Goal: Task Accomplishment & Management: Manage account settings

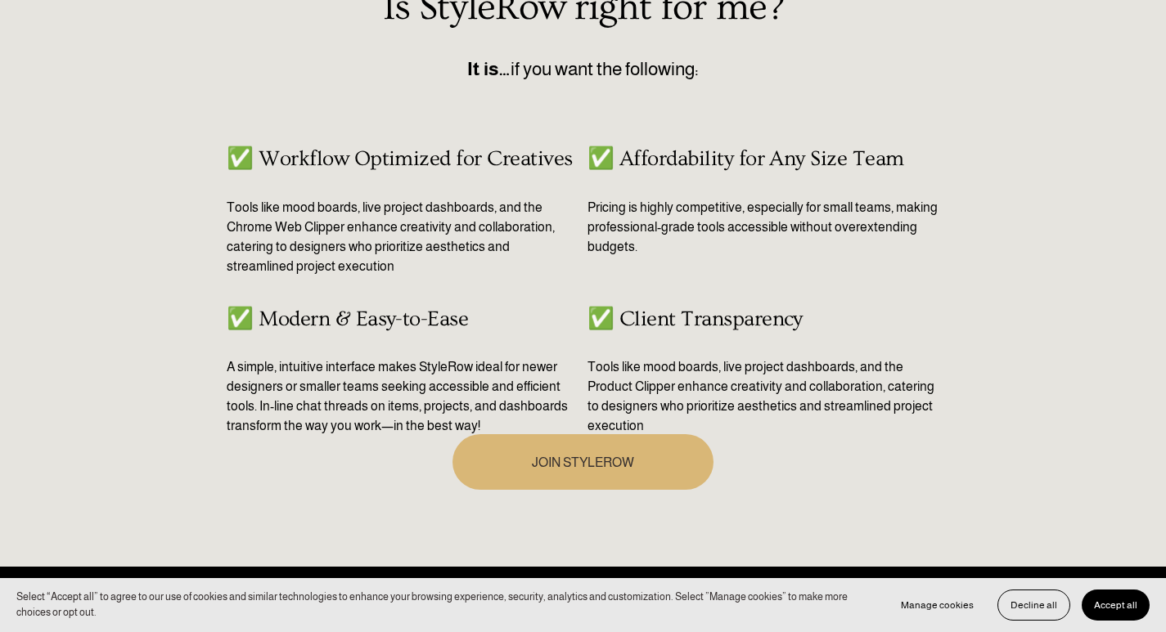
scroll to position [772, 0]
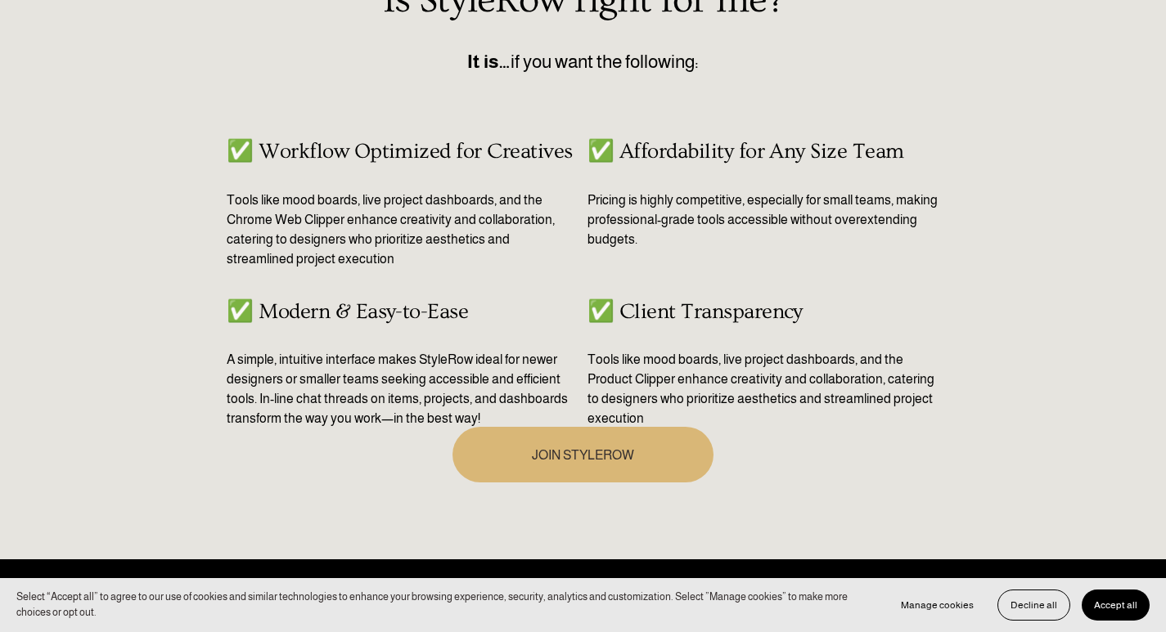
click at [523, 457] on link "JOIN STYLEROW" at bounding box center [583, 454] width 262 height 55
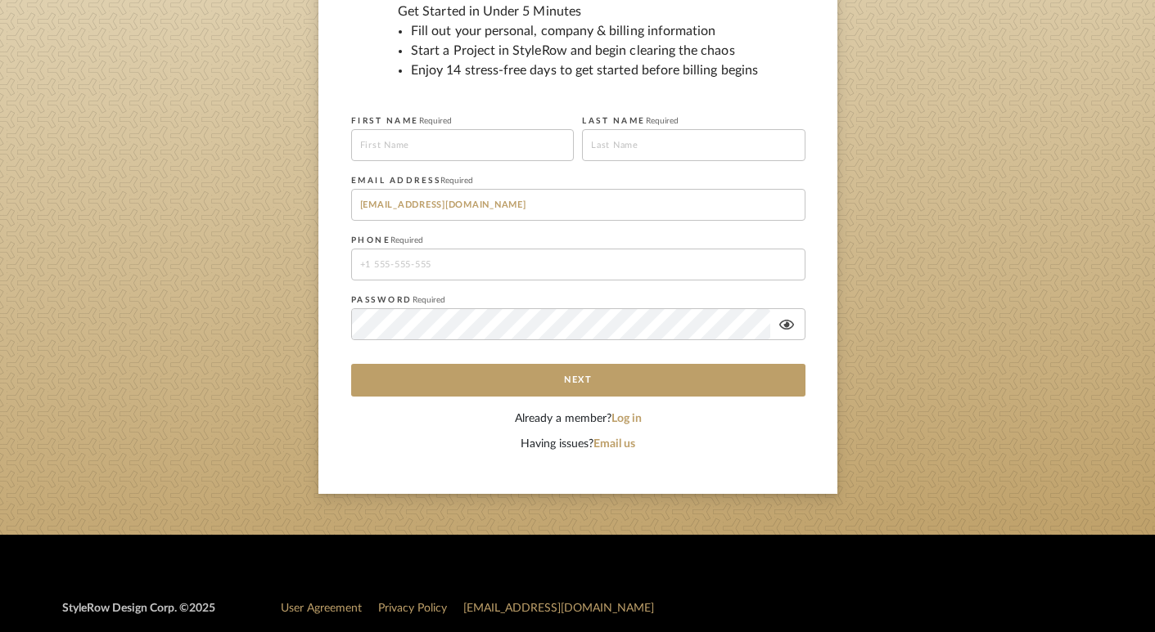
scroll to position [241, 0]
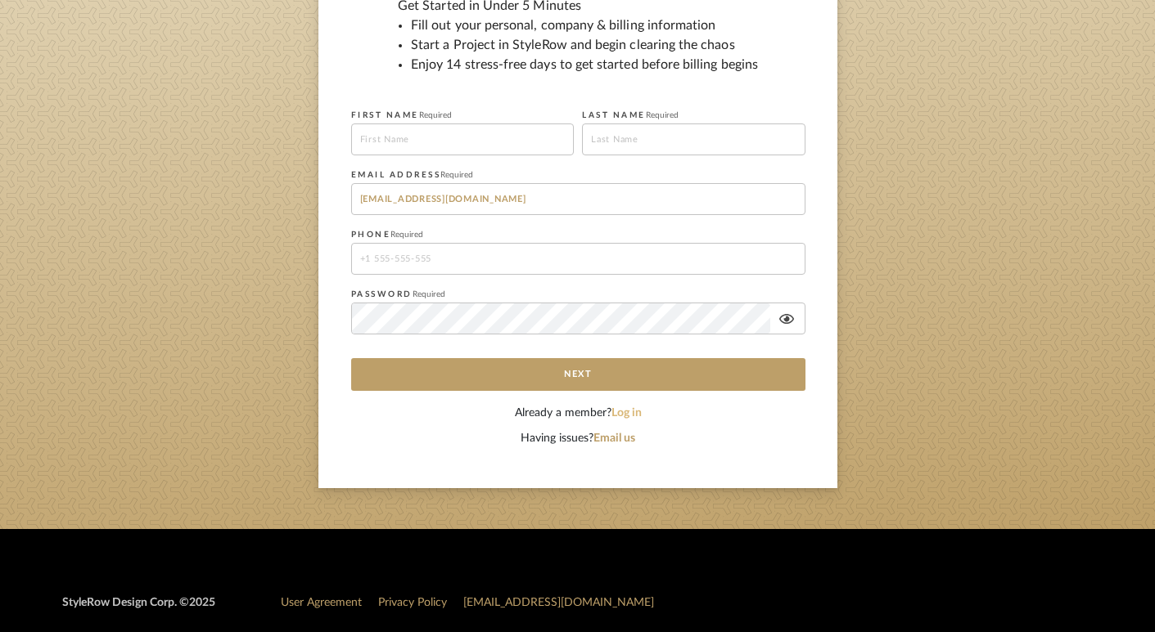
click at [623, 416] on button "Log in" at bounding box center [626, 413] width 30 height 17
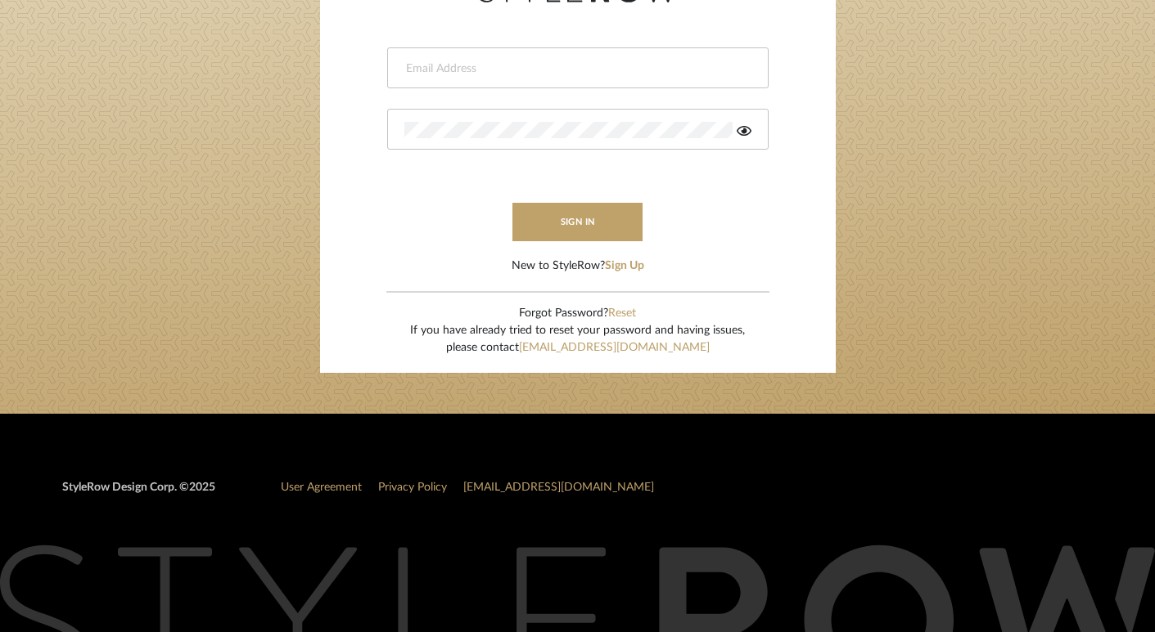
click at [518, 75] on input "email" at bounding box center [575, 69] width 343 height 16
type input "porscha@jlmarsaw.com"
click at [549, 214] on button "sign in" at bounding box center [577, 222] width 131 height 38
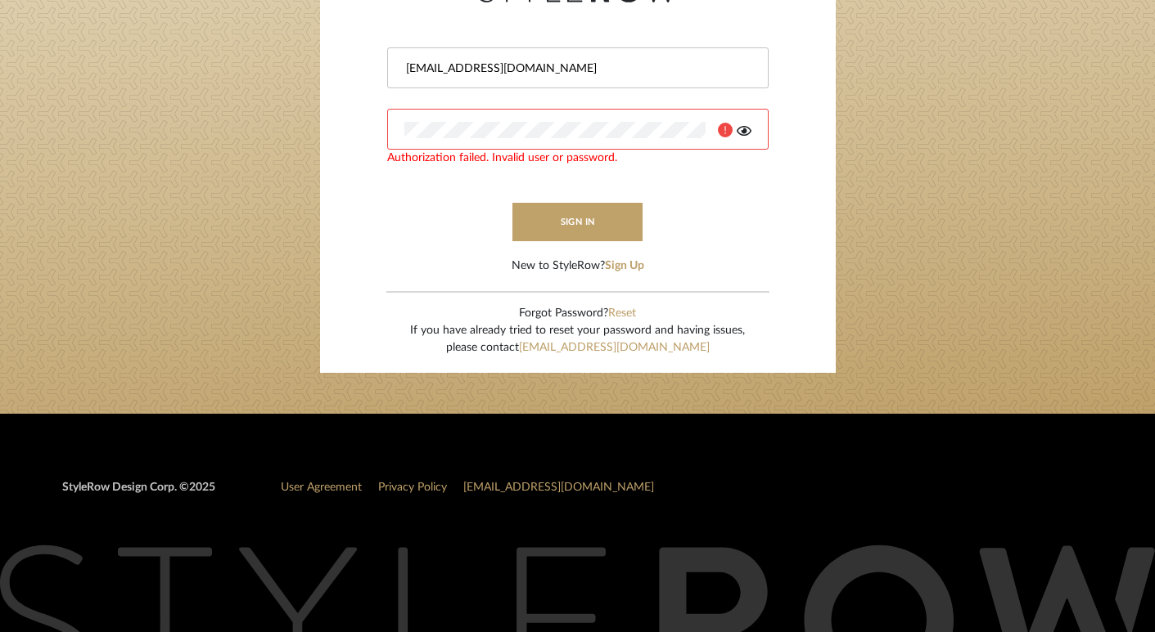
click at [745, 128] on icon at bounding box center [743, 130] width 15 height 13
click at [501, 137] on div at bounding box center [577, 129] width 381 height 41
click at [567, 221] on button "sign in" at bounding box center [577, 222] width 131 height 38
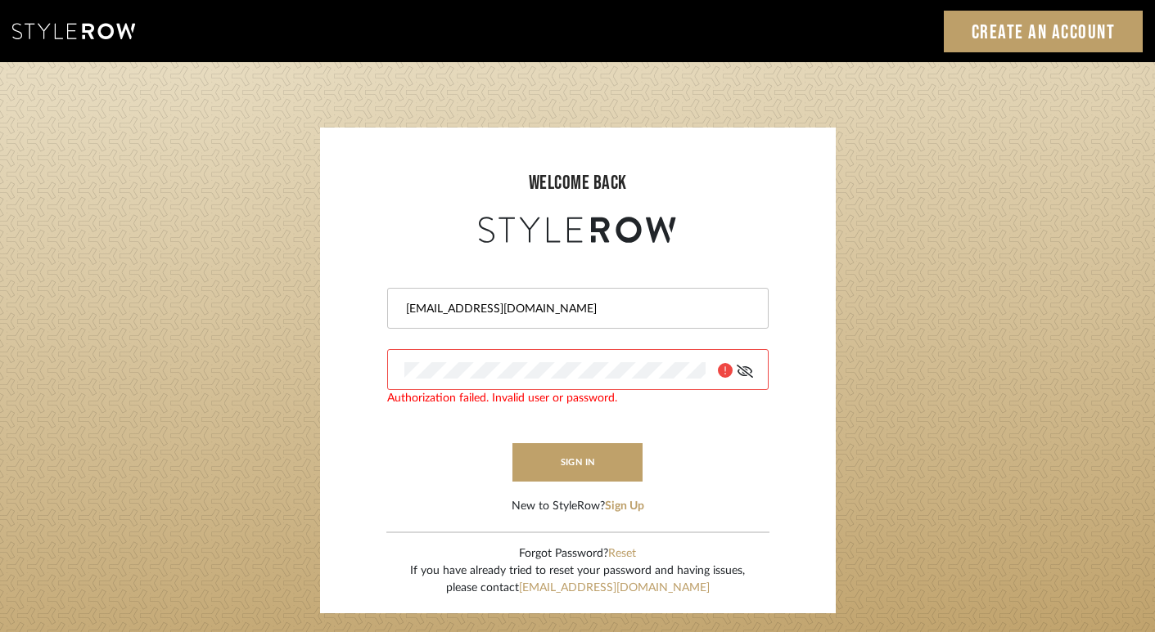
scroll to position [16, 0]
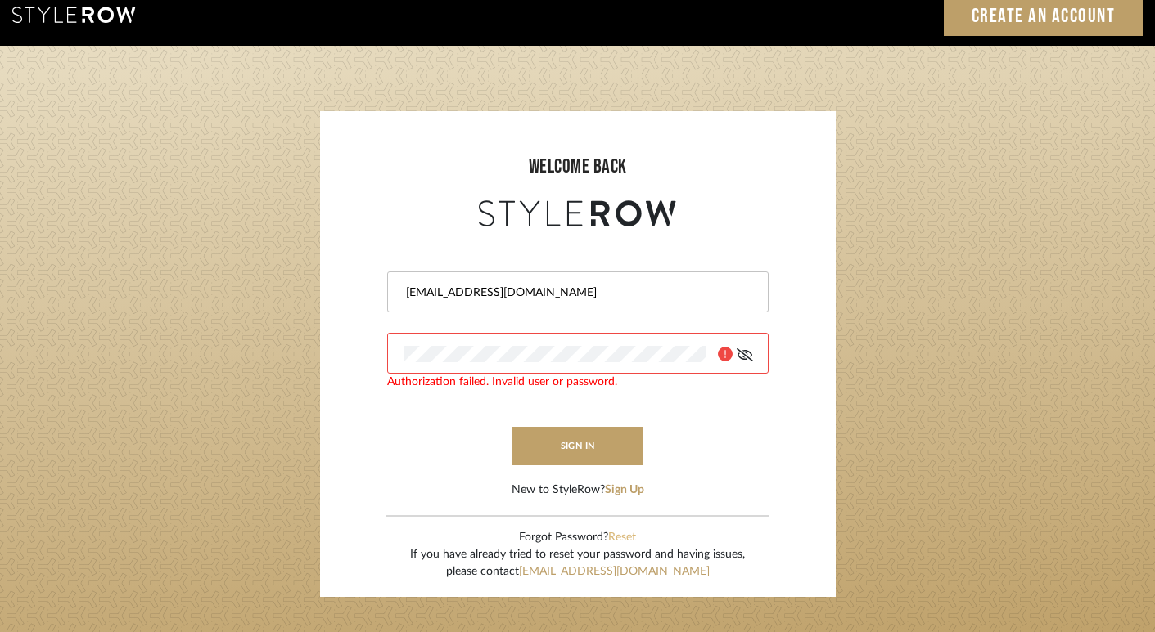
click at [627, 534] on button "Reset" at bounding box center [622, 537] width 28 height 17
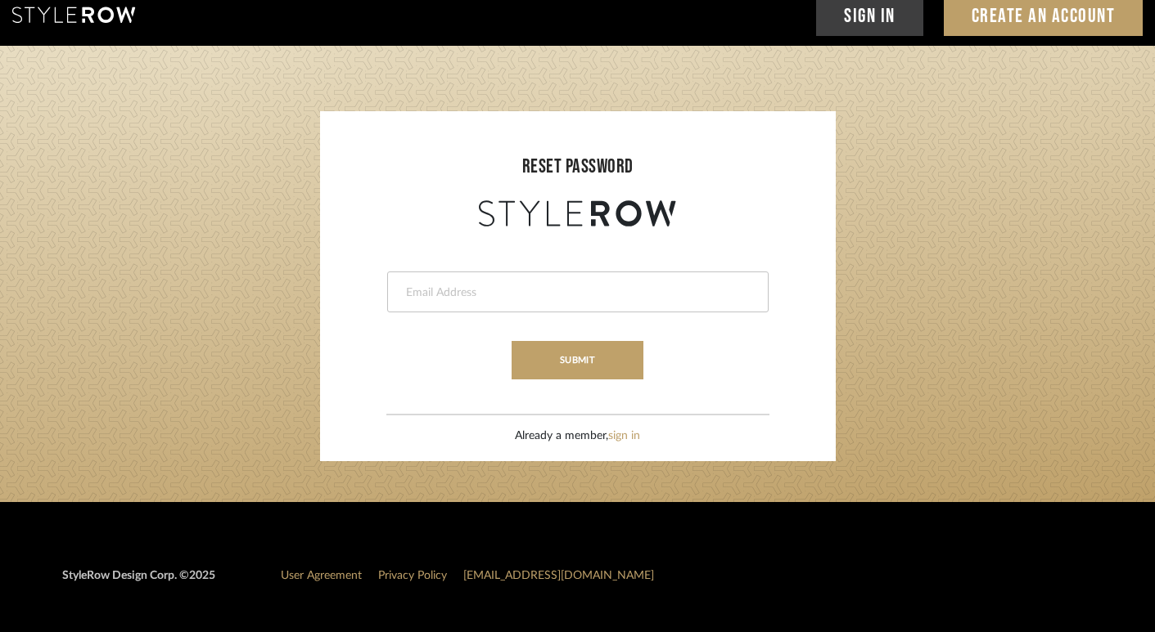
click at [565, 295] on input "email" at bounding box center [575, 293] width 343 height 16
type input "porscha@jlmarsaw.com"
click at [552, 376] on button "submit" at bounding box center [577, 360] width 132 height 38
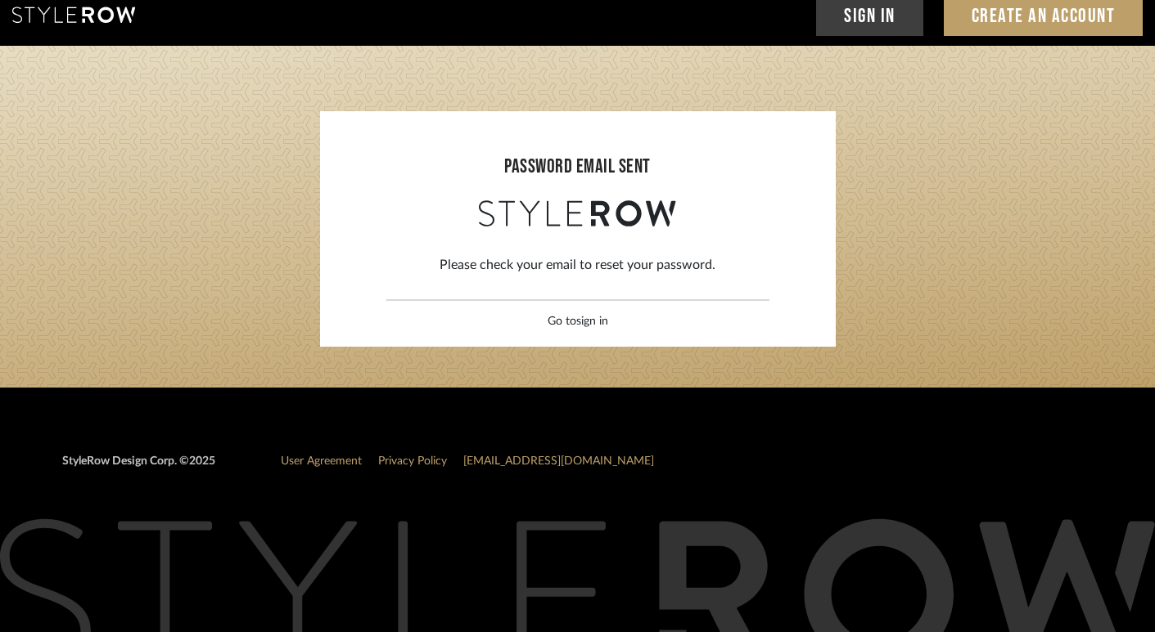
click at [594, 320] on link "sign in" at bounding box center [592, 321] width 32 height 11
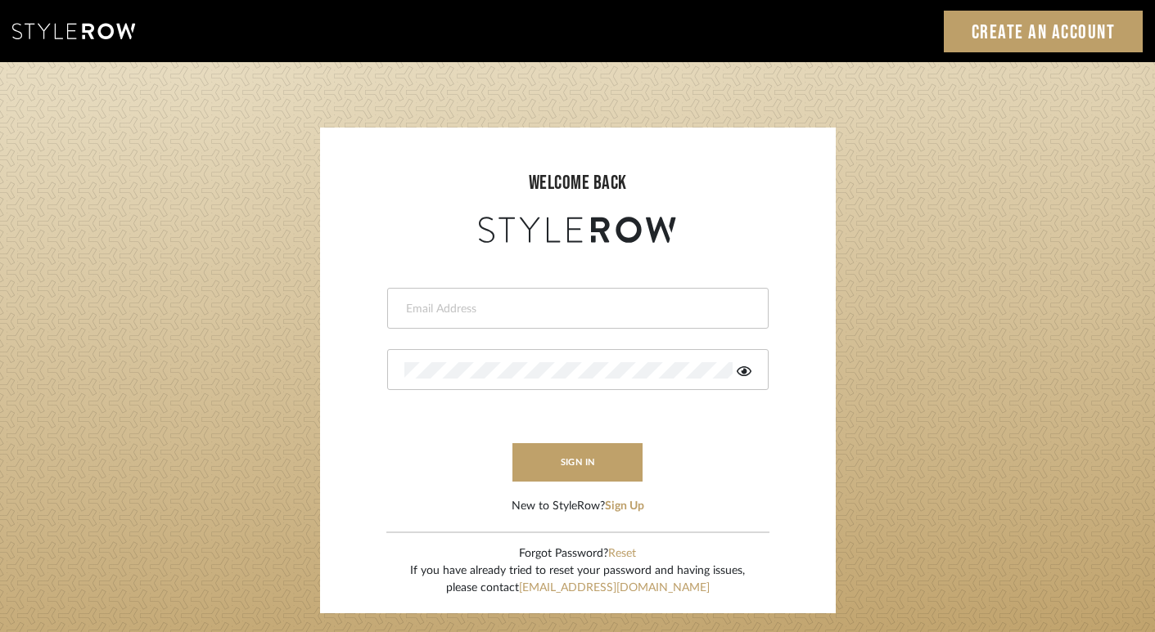
click at [601, 305] on input "email" at bounding box center [575, 309] width 343 height 16
type input "porscha@jlmarsaw.com"
click at [534, 380] on div at bounding box center [577, 369] width 381 height 41
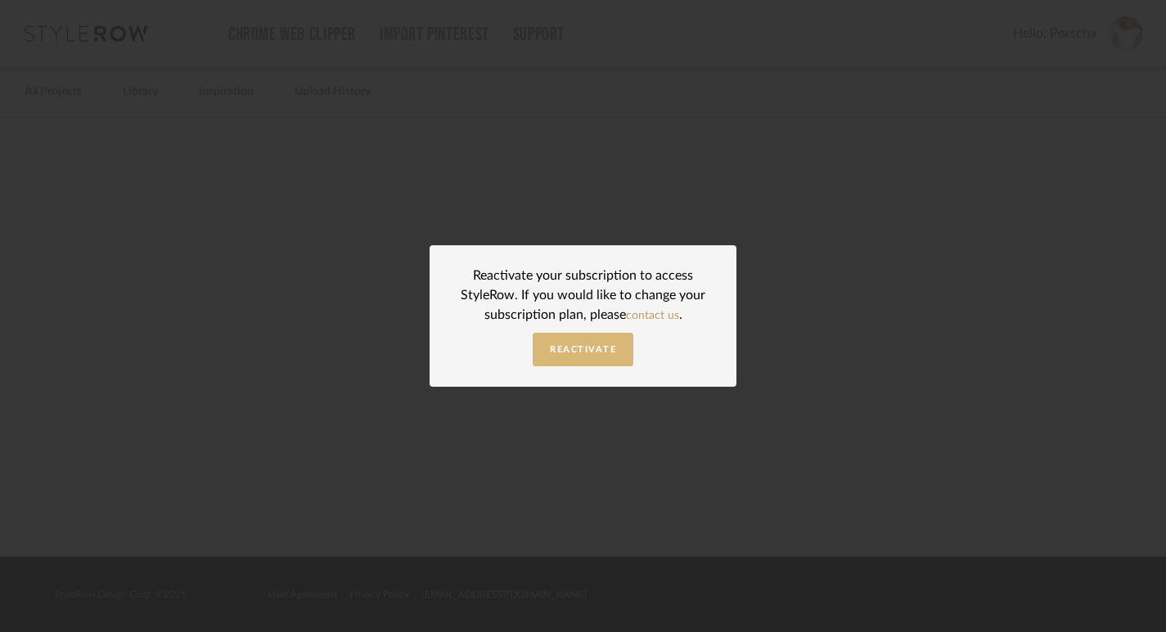
click at [592, 352] on span "Reactivate" at bounding box center [583, 349] width 66 height 9
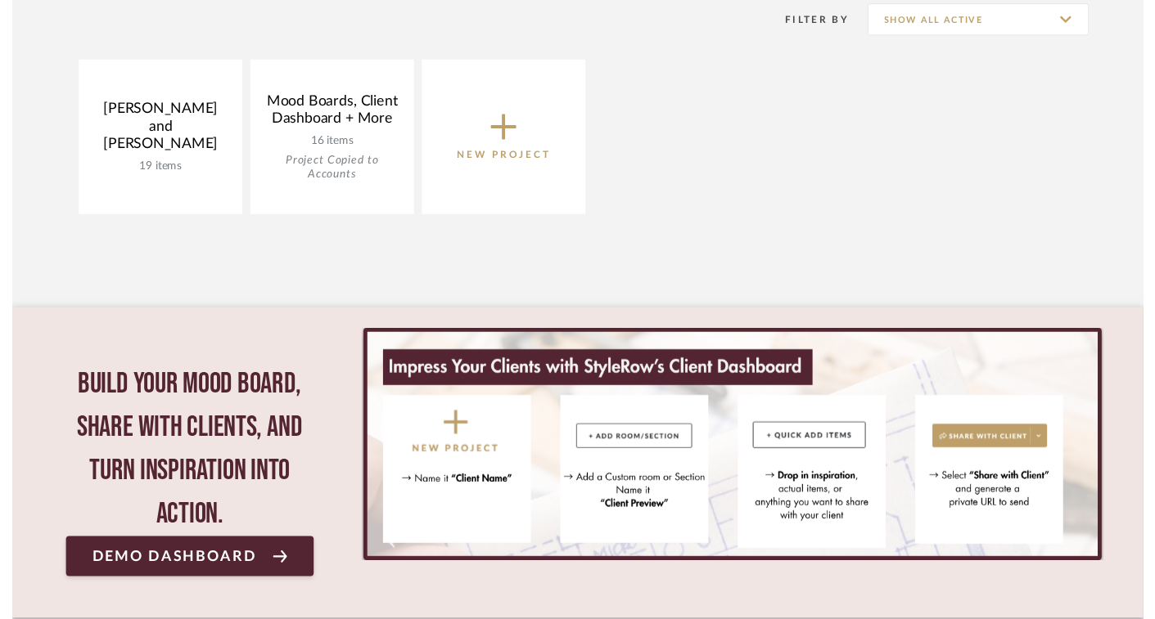
scroll to position [335, 0]
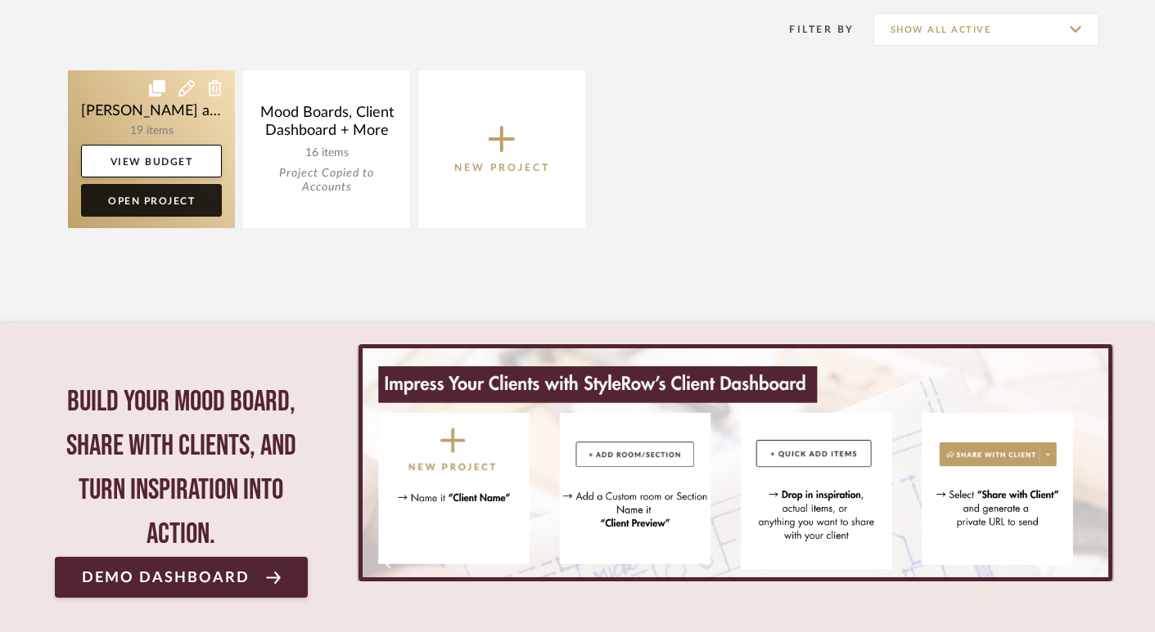
click at [162, 204] on link "Open Project" at bounding box center [151, 200] width 141 height 33
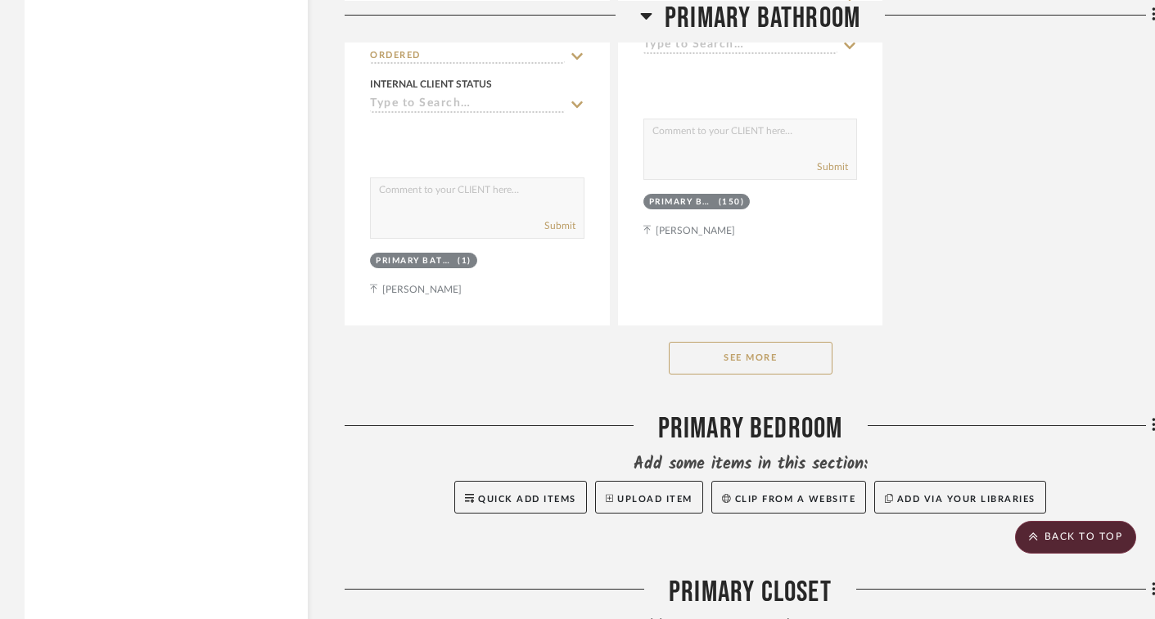
scroll to position [2643, 0]
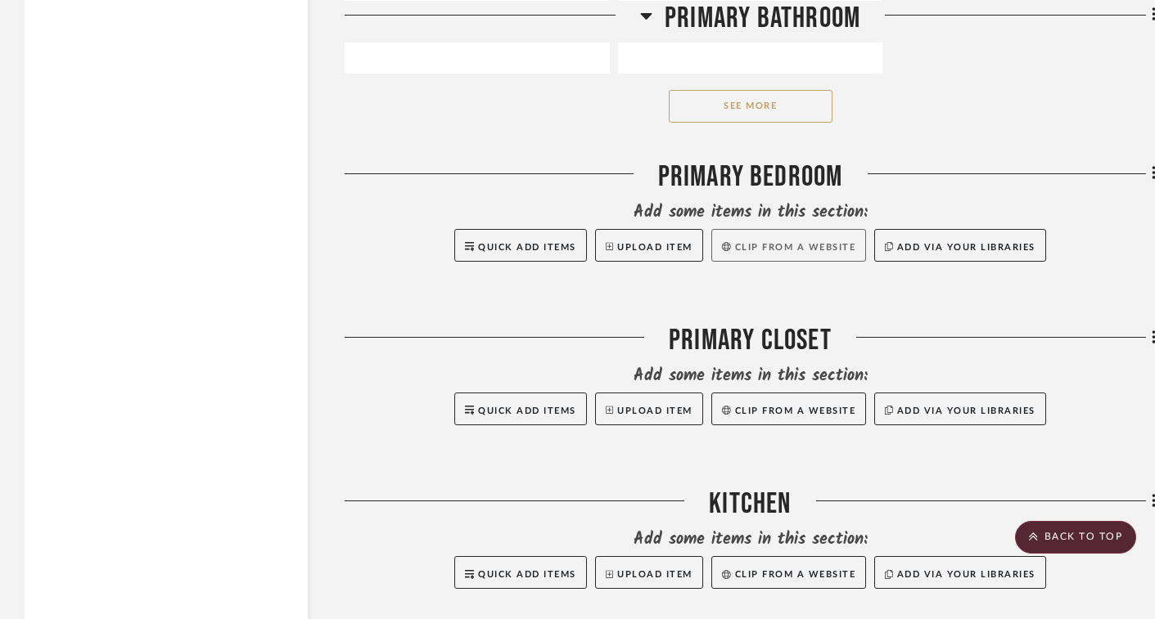
click at [736, 245] on button "Clip from a website" at bounding box center [788, 245] width 155 height 33
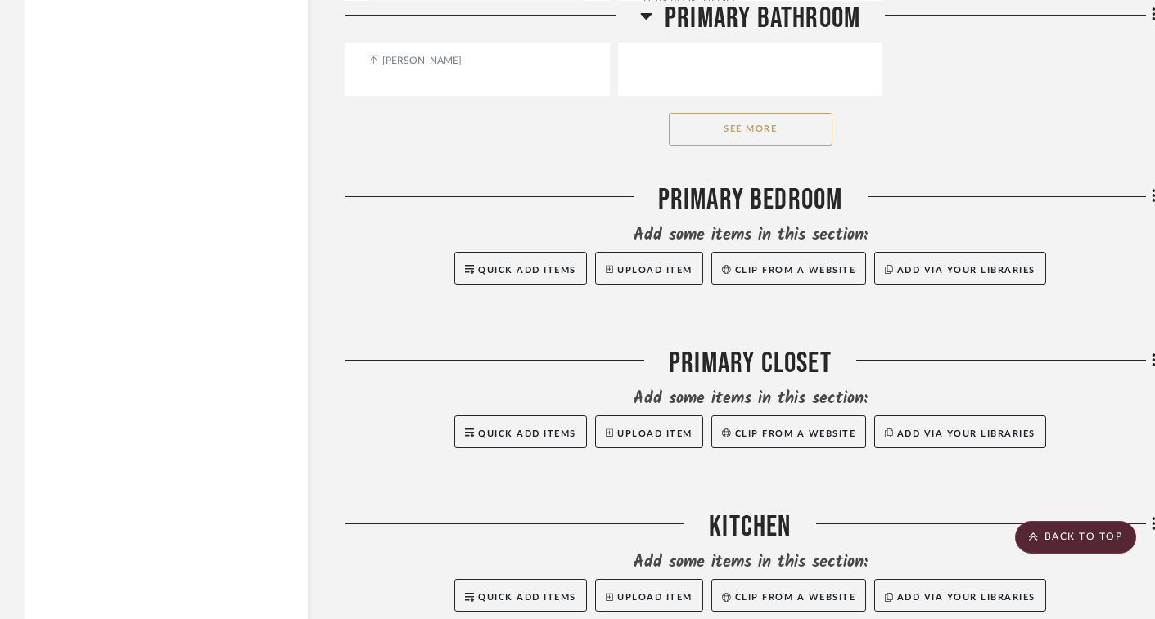
scroll to position [2569, 0]
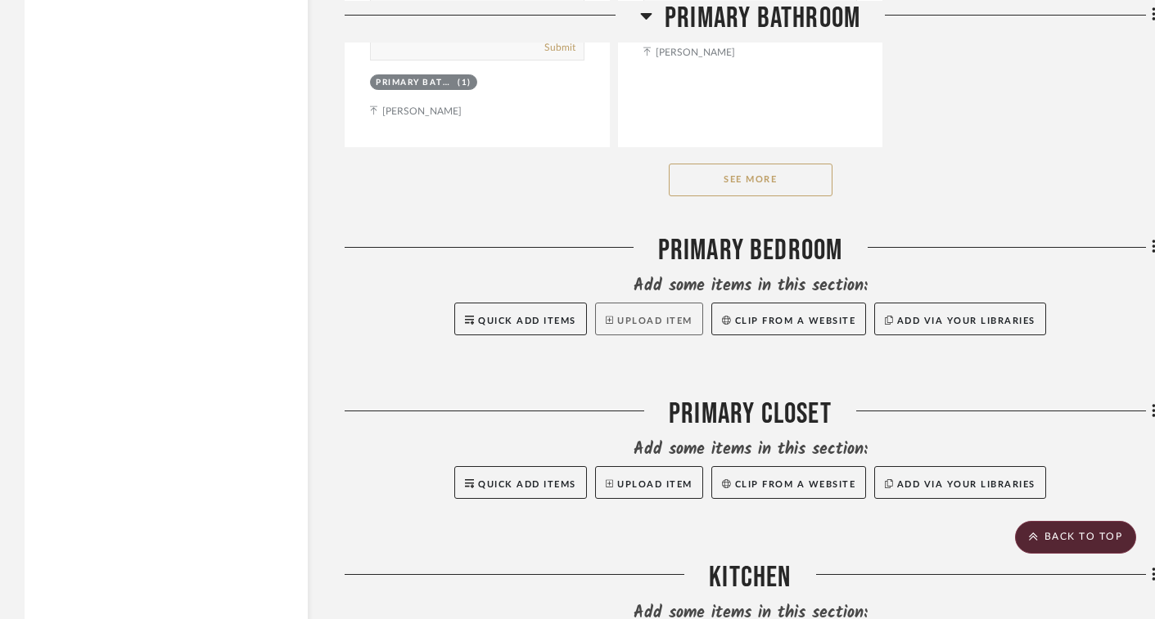
click at [637, 323] on button "Upload Item" at bounding box center [649, 319] width 108 height 33
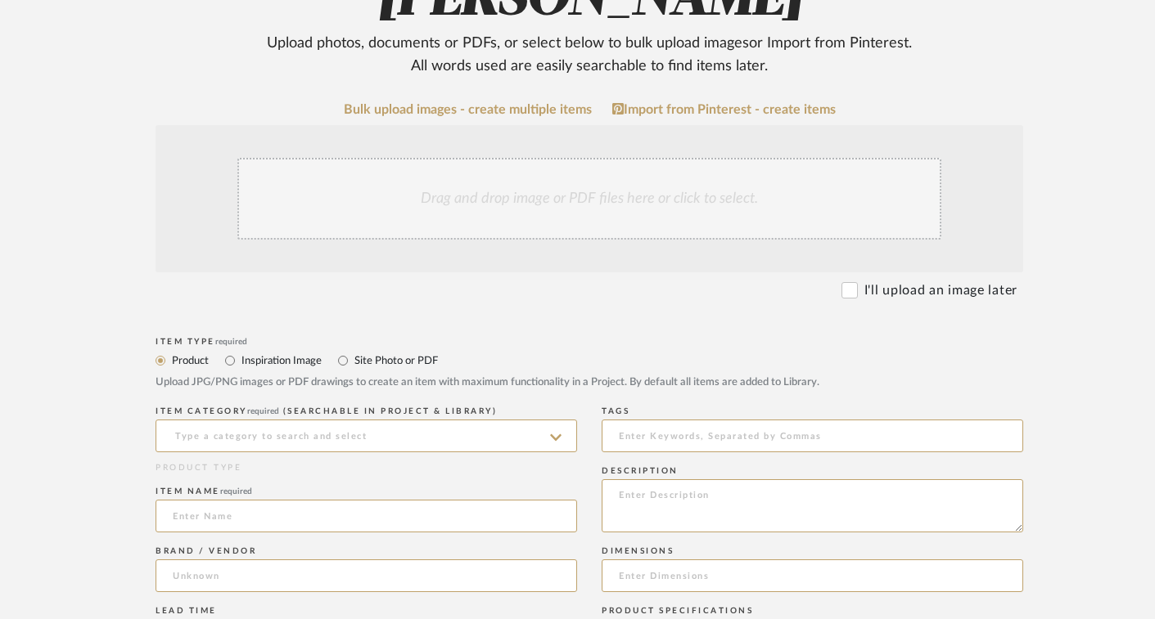
scroll to position [307, 0]
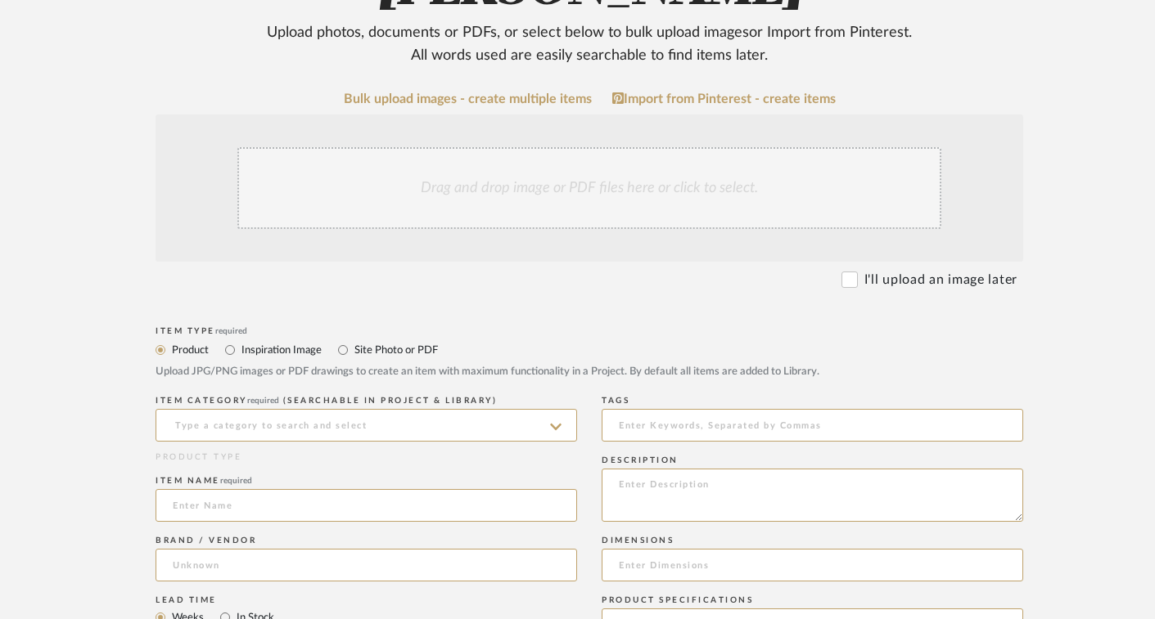
click at [403, 349] on label "Site Photo or PDF" at bounding box center [395, 350] width 85 height 18
click at [353, 349] on input "Site Photo or PDF" at bounding box center [343, 350] width 20 height 20
radio input "true"
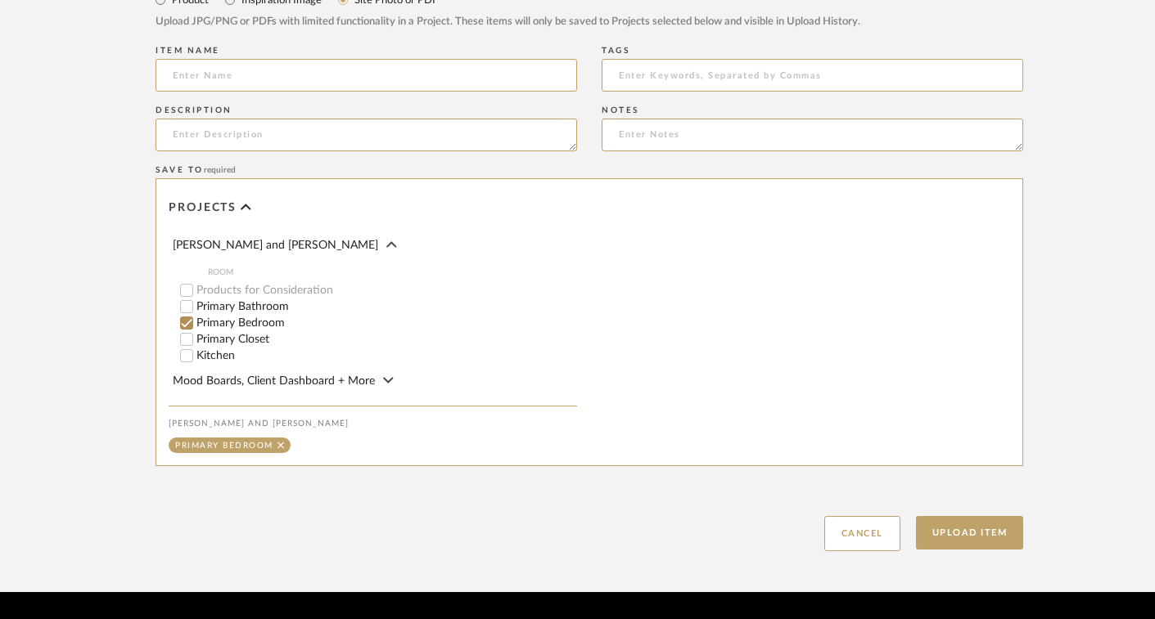
scroll to position [656, 0]
